Goal: Information Seeking & Learning: Learn about a topic

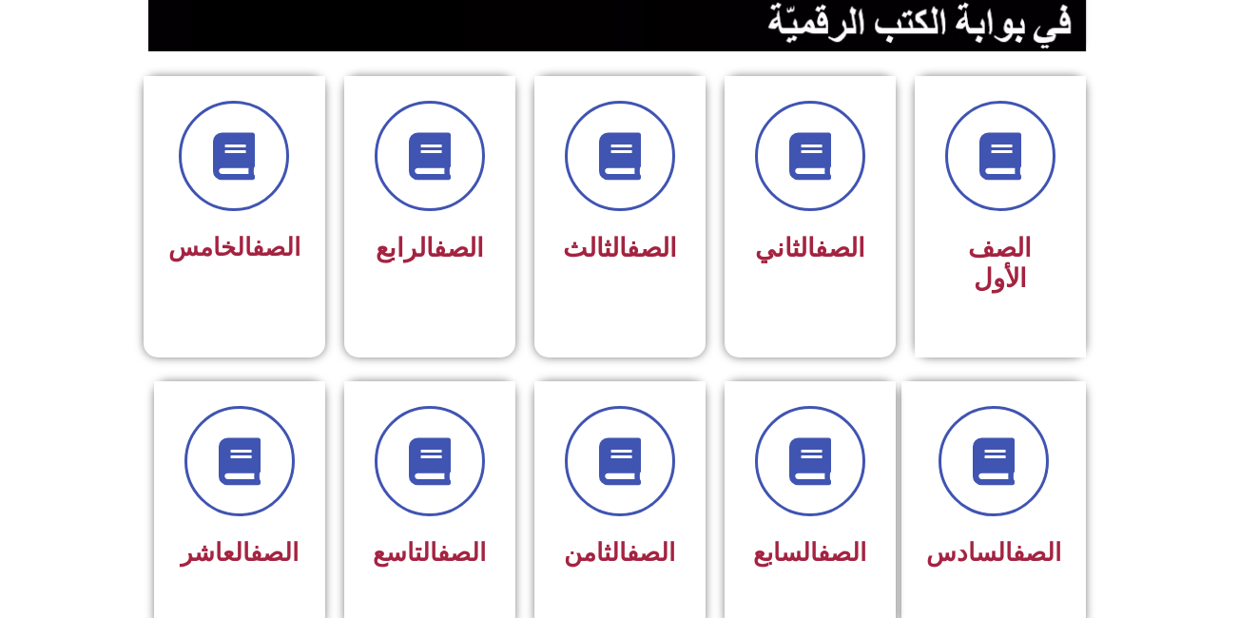
scroll to position [482, 0]
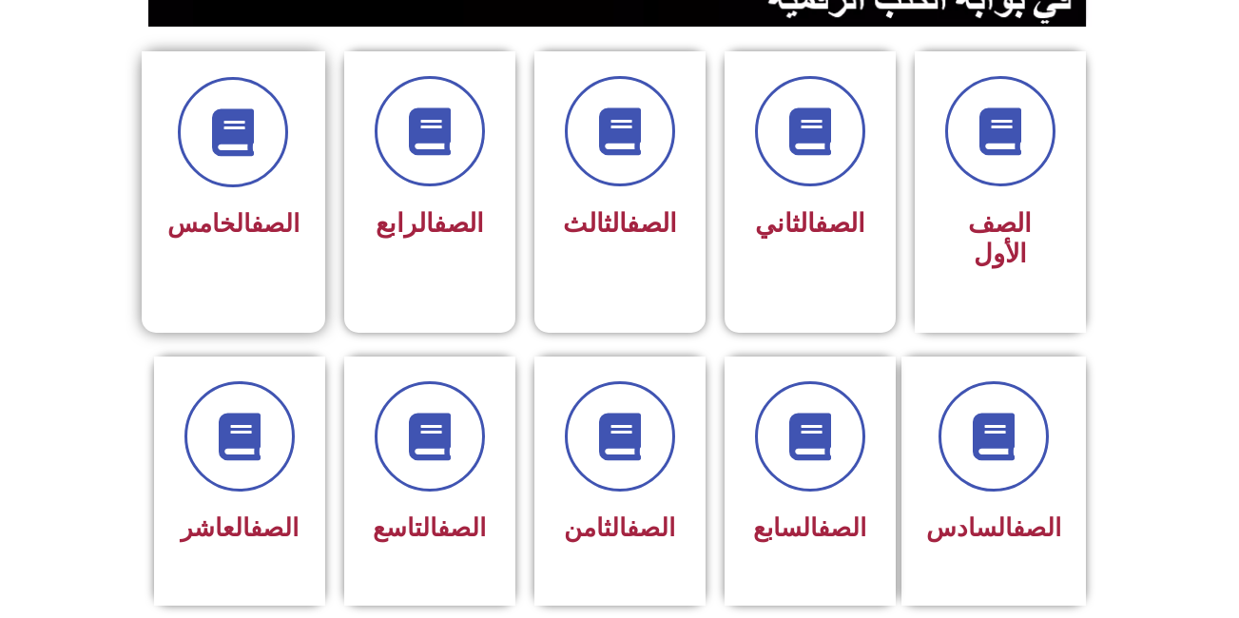
click at [242, 278] on div "الصف الخامس" at bounding box center [234, 176] width 184 height 251
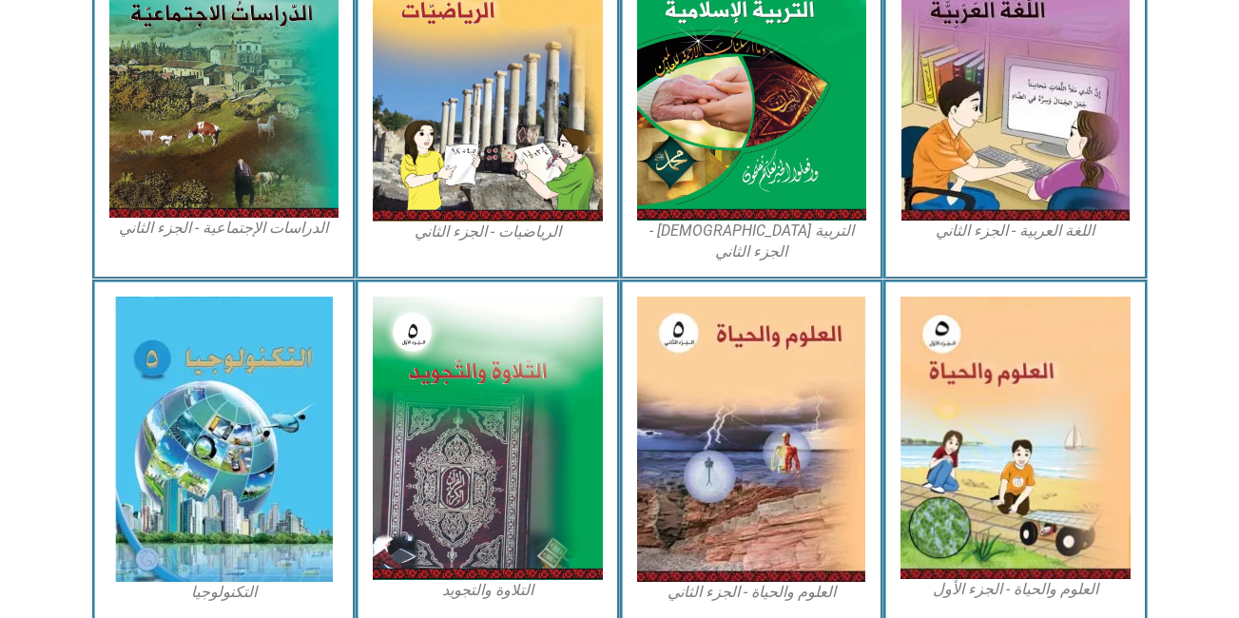
scroll to position [1085, 0]
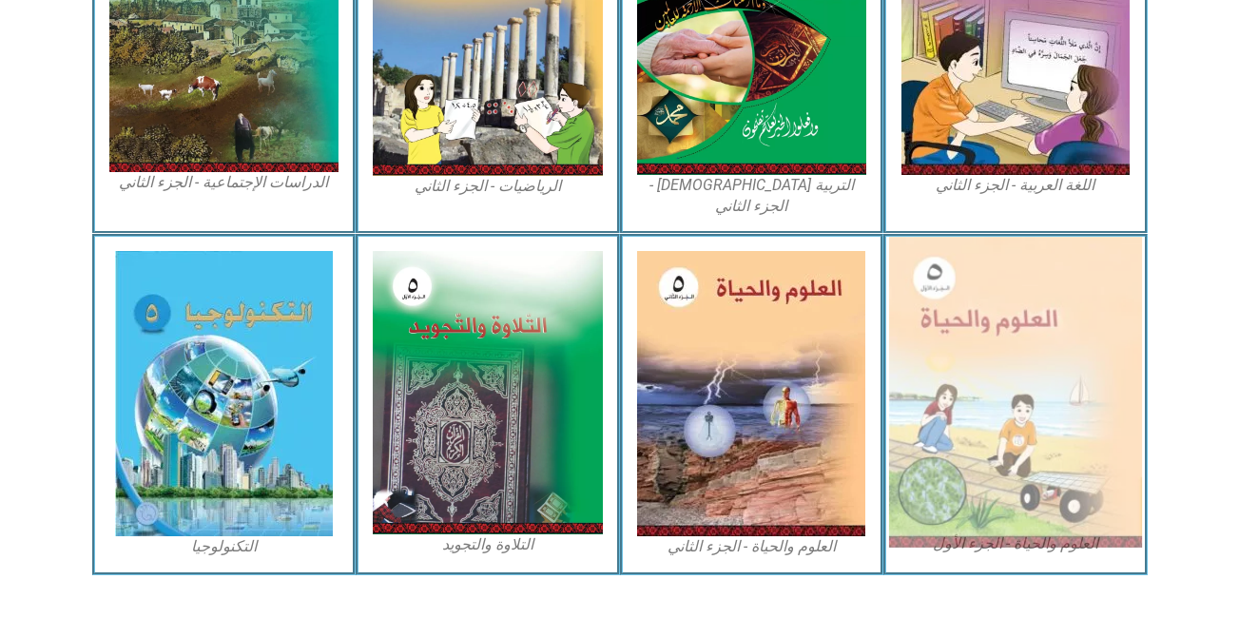
click at [1009, 334] on img at bounding box center [1015, 392] width 253 height 311
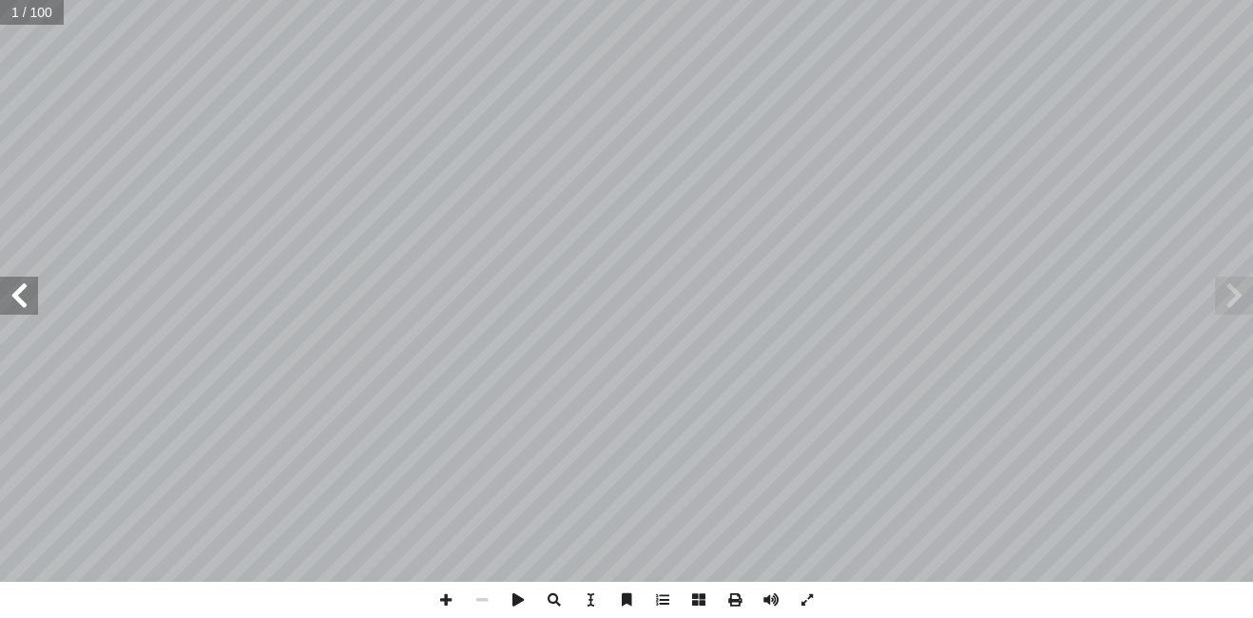
click at [25, 301] on span at bounding box center [19, 296] width 38 height 38
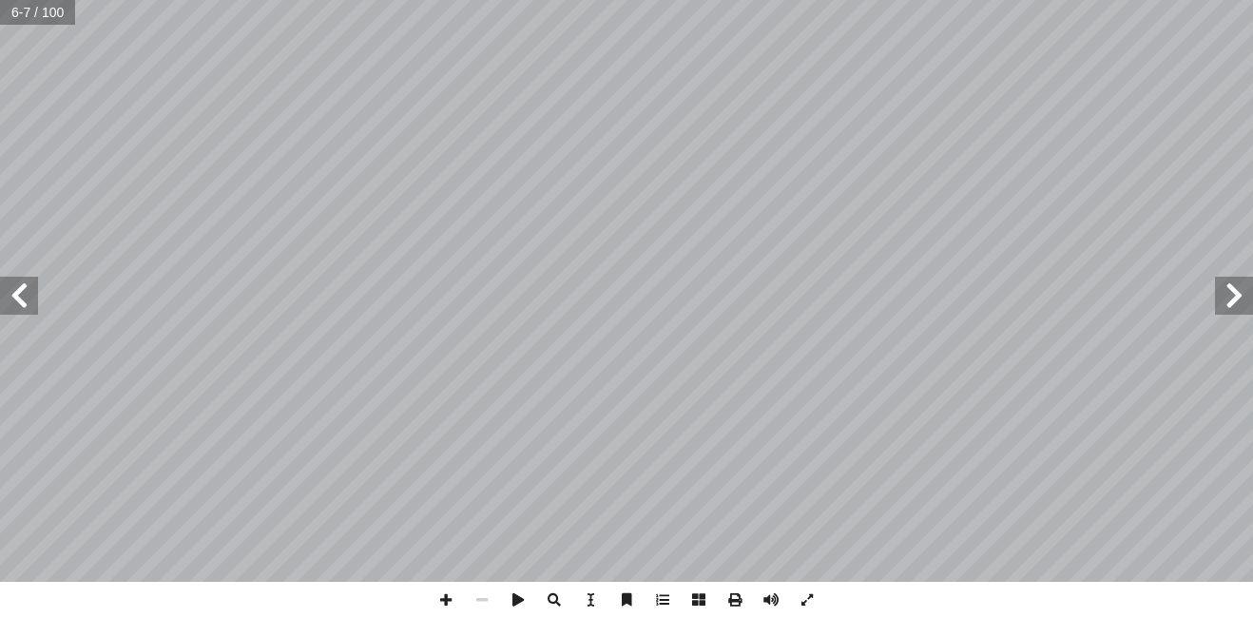
click at [25, 301] on span at bounding box center [19, 296] width 38 height 38
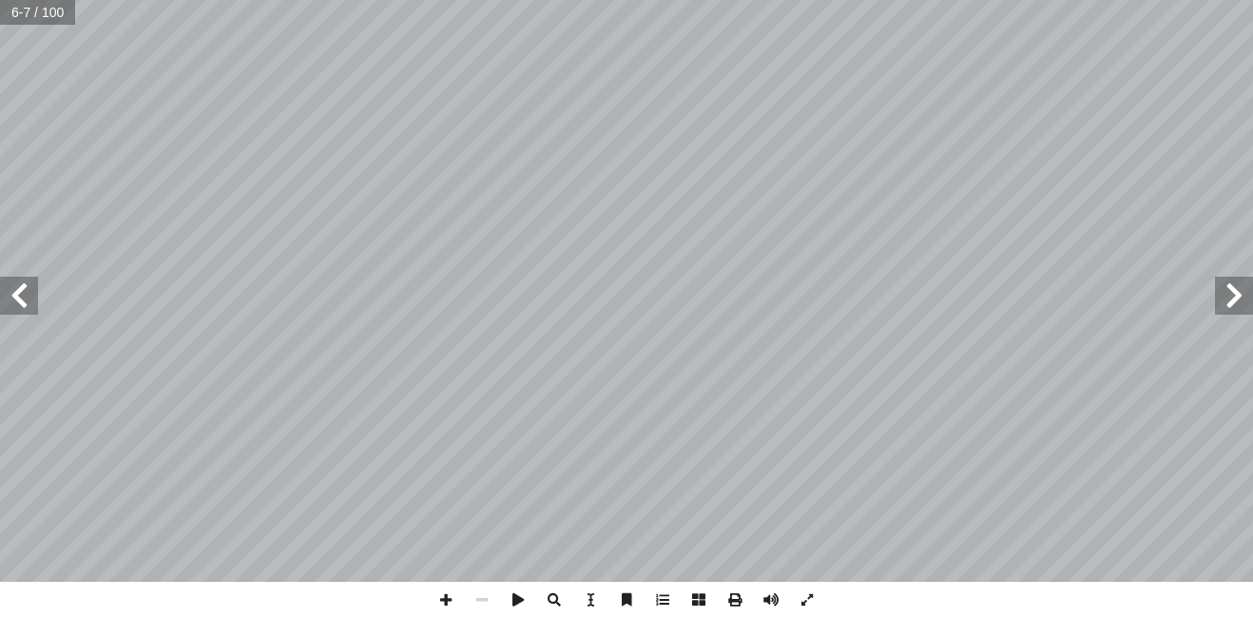
click at [25, 301] on span at bounding box center [19, 296] width 38 height 38
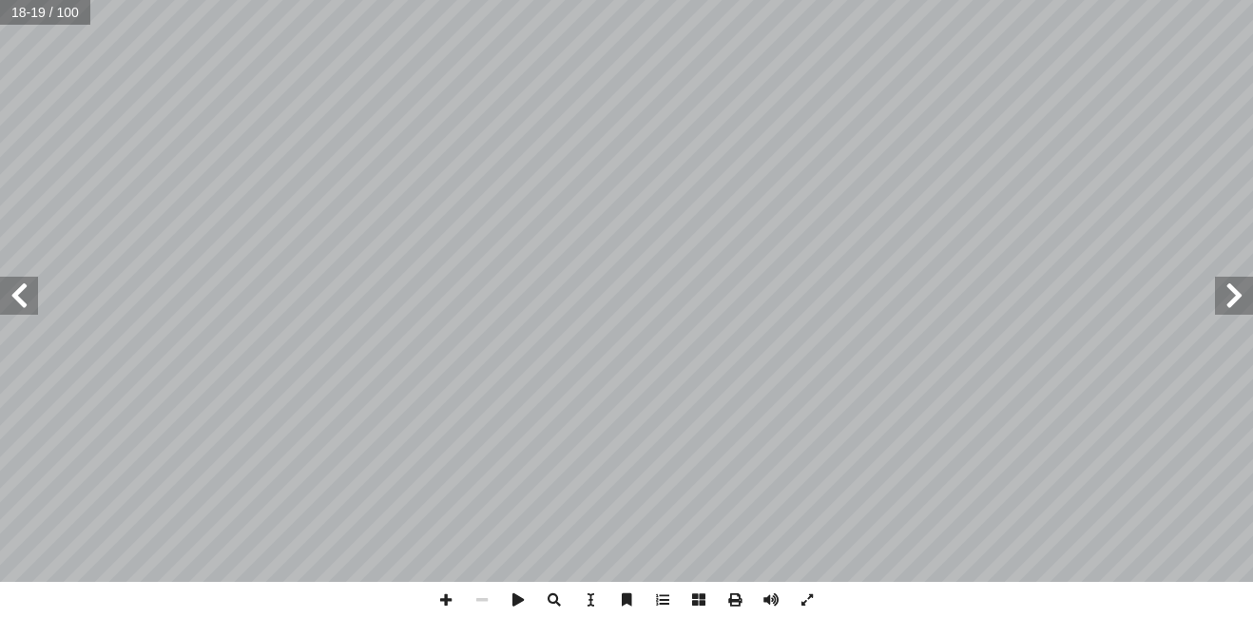
click at [25, 301] on span at bounding box center [19, 296] width 38 height 38
click at [441, 598] on span at bounding box center [446, 600] width 36 height 36
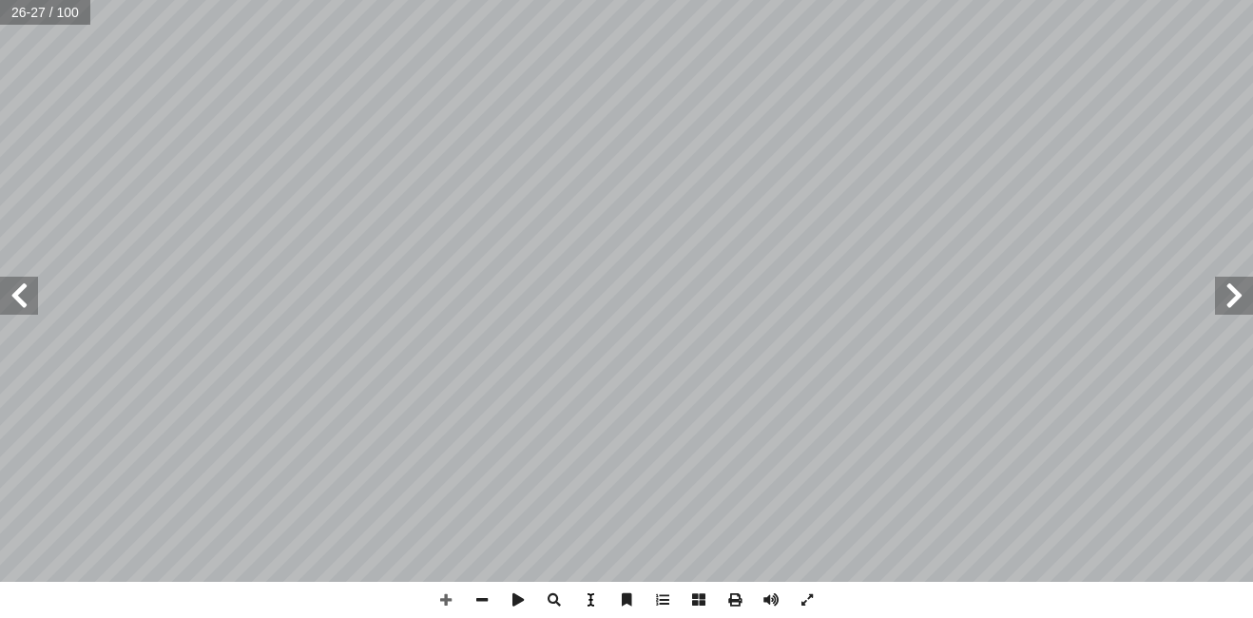
click at [577, 596] on div "22 ّ المفهوم العلمي تية: آ عبارة من العبارات ال� ّ مام كل أ ا المناسب ّ المفهوم…" at bounding box center [626, 309] width 1253 height 618
